Goal: Task Accomplishment & Management: Manage account settings

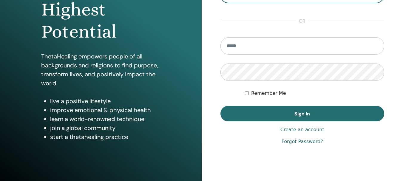
scroll to position [89, 0]
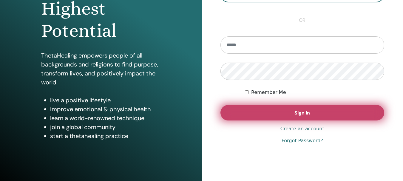
type input "**********"
click at [295, 112] on span "Sign In" at bounding box center [302, 113] width 16 height 6
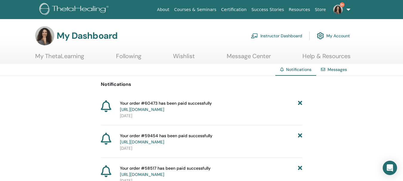
click at [246, 58] on link "Message Center" at bounding box center [249, 58] width 44 height 12
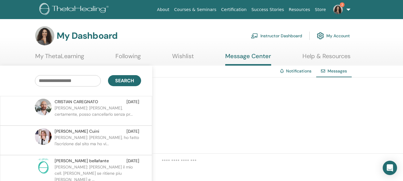
click at [284, 35] on link "Instructor Dashboard" at bounding box center [276, 35] width 51 height 13
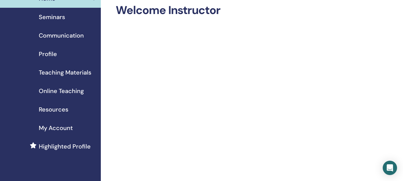
scroll to position [60, 0]
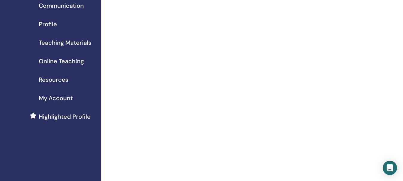
click at [62, 98] on span "My Account" at bounding box center [56, 98] width 34 height 9
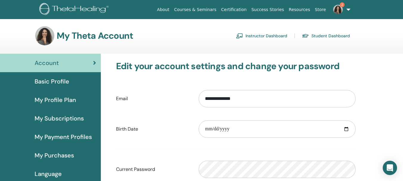
click at [49, 61] on span "Account" at bounding box center [47, 62] width 24 height 9
click at [56, 118] on span "My Subscriptions" at bounding box center [59, 118] width 49 height 9
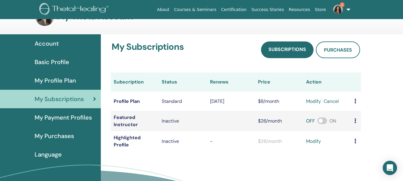
scroll to position [30, 0]
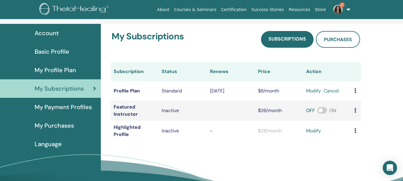
click at [242, 10] on link "Certification" at bounding box center [234, 9] width 30 height 11
